Goal: Entertainment & Leisure: Consume media (video, audio)

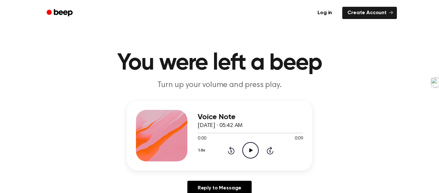
click at [254, 153] on icon "Play Audio" at bounding box center [250, 150] width 16 height 16
click at [253, 145] on icon "Play Audio" at bounding box center [250, 150] width 16 height 16
click at [256, 157] on icon "Play Audio" at bounding box center [250, 150] width 16 height 16
click at [253, 153] on icon "Pause Audio" at bounding box center [250, 150] width 16 height 16
click at [254, 150] on icon "Play Audio" at bounding box center [250, 150] width 16 height 16
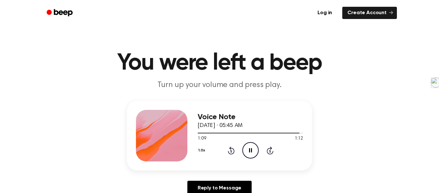
click at [198, 153] on div "1.0x" at bounding box center [203, 151] width 10 height 10
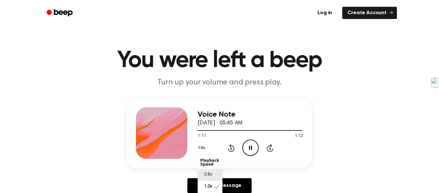
click at [209, 176] on span "0.8x" at bounding box center [208, 174] width 8 height 7
click at [233, 149] on icon "Rewind 5 seconds" at bounding box center [231, 147] width 7 height 8
click at [258, 149] on circle at bounding box center [251, 148] width 16 height 16
click at [201, 151] on button "0.8x" at bounding box center [203, 147] width 11 height 11
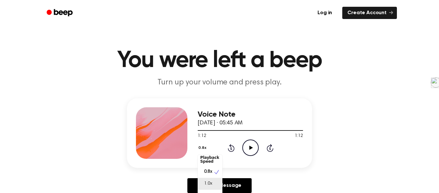
click at [208, 184] on span "1.0x" at bounding box center [208, 183] width 8 height 7
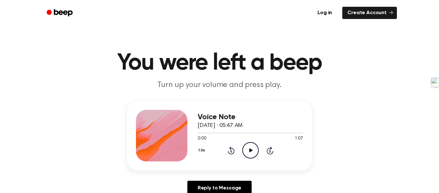
click at [251, 146] on icon "Play Audio" at bounding box center [250, 150] width 16 height 16
click at [250, 150] on icon at bounding box center [251, 150] width 4 height 4
click at [251, 146] on icon "Play Audio" at bounding box center [250, 150] width 16 height 16
click at [250, 146] on icon "Play Audio" at bounding box center [250, 150] width 16 height 16
click at [251, 154] on icon "Play Audio" at bounding box center [250, 150] width 16 height 16
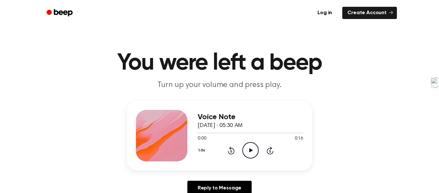
click at [257, 149] on icon "Play Audio" at bounding box center [250, 150] width 16 height 16
click at [246, 154] on icon "Play Audio" at bounding box center [250, 150] width 16 height 16
click at [249, 153] on icon "Pause Audio" at bounding box center [250, 150] width 16 height 16
click at [255, 156] on circle at bounding box center [251, 150] width 16 height 16
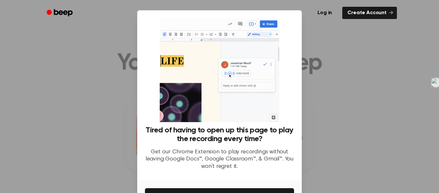
click at [332, 105] on div at bounding box center [219, 96] width 439 height 193
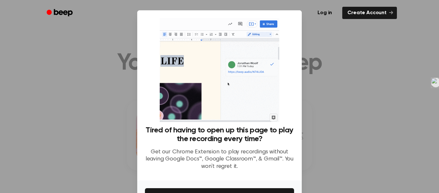
click at [351, 41] on div at bounding box center [219, 96] width 439 height 193
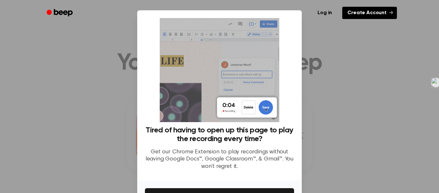
click at [378, 12] on link "Create Account" at bounding box center [369, 13] width 55 height 12
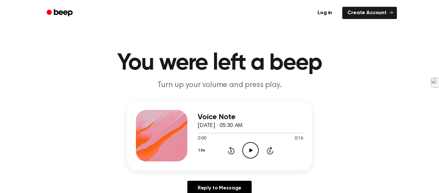
click at [250, 151] on icon at bounding box center [251, 150] width 4 height 4
click at [249, 147] on icon "Play Audio" at bounding box center [250, 150] width 16 height 16
click at [259, 151] on div "1.0x Rewind 5 seconds Play Audio Skip 5 seconds" at bounding box center [250, 150] width 105 height 16
click at [254, 150] on icon "Play Audio" at bounding box center [250, 150] width 16 height 16
click at [251, 151] on icon "Play Audio" at bounding box center [250, 150] width 16 height 16
